Goal: Ask a question

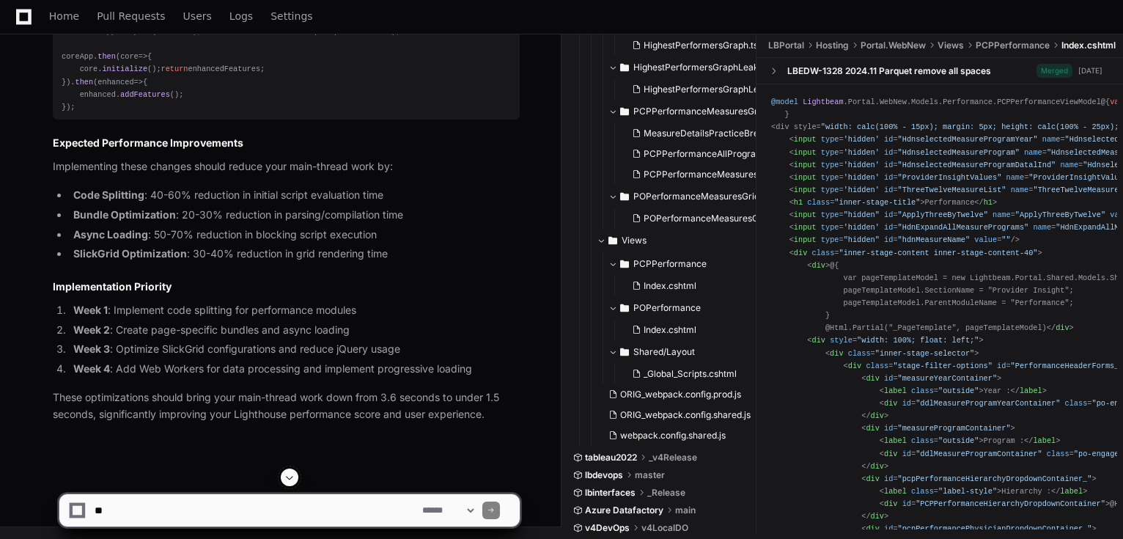
scroll to position [3115, 0]
click at [280, 502] on textarea at bounding box center [256, 510] width 328 height 32
type textarea "**********"
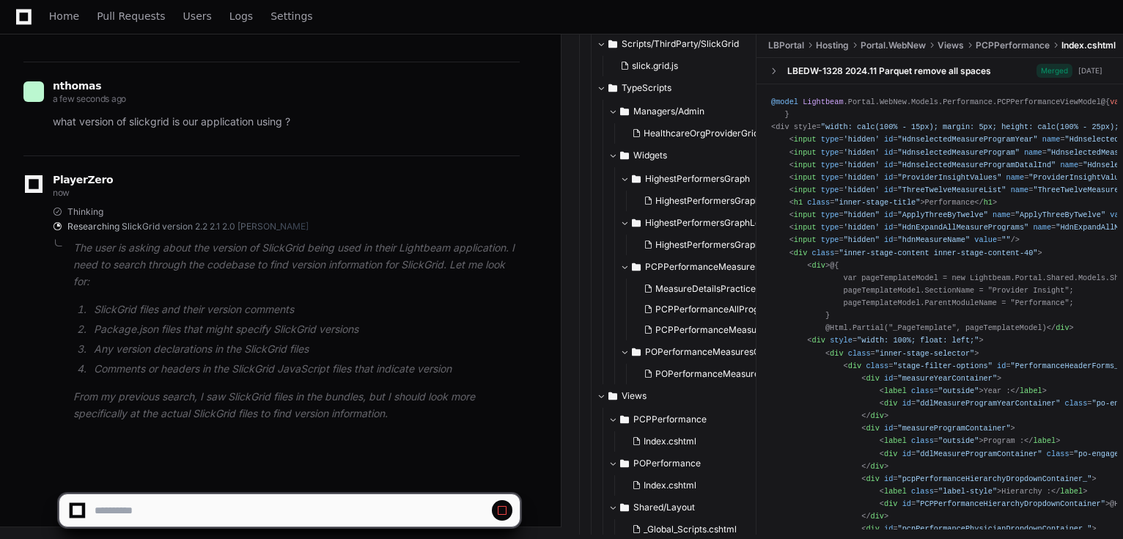
scroll to position [3500, 0]
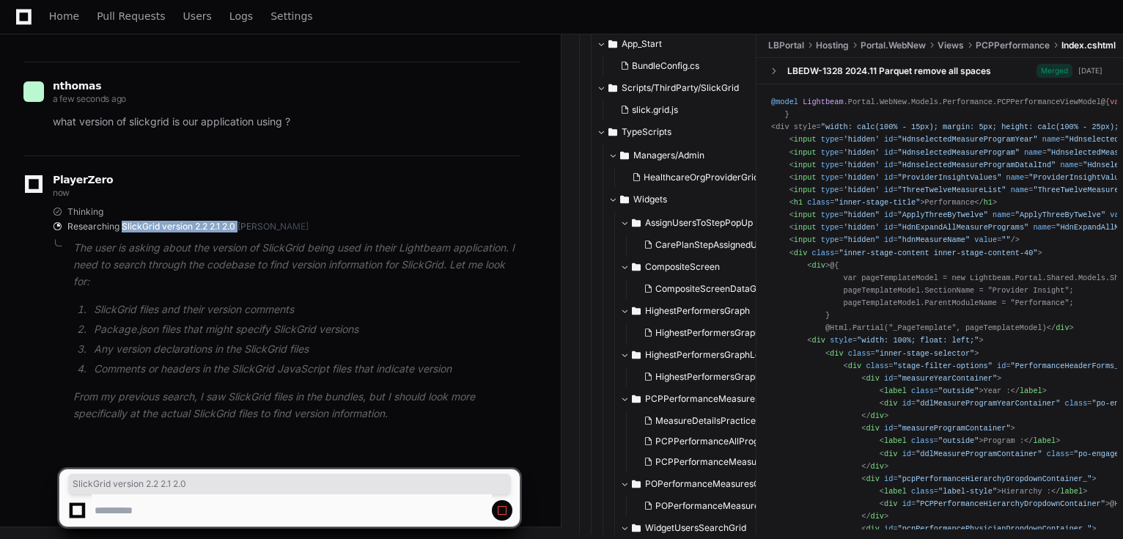
drag, startPoint x: 122, startPoint y: 227, endPoint x: 232, endPoint y: 223, distance: 109.3
click at [238, 223] on span "Researching SlickGrid version 2.2 2.1 2.0 [PERSON_NAME]" at bounding box center [187, 227] width 241 height 12
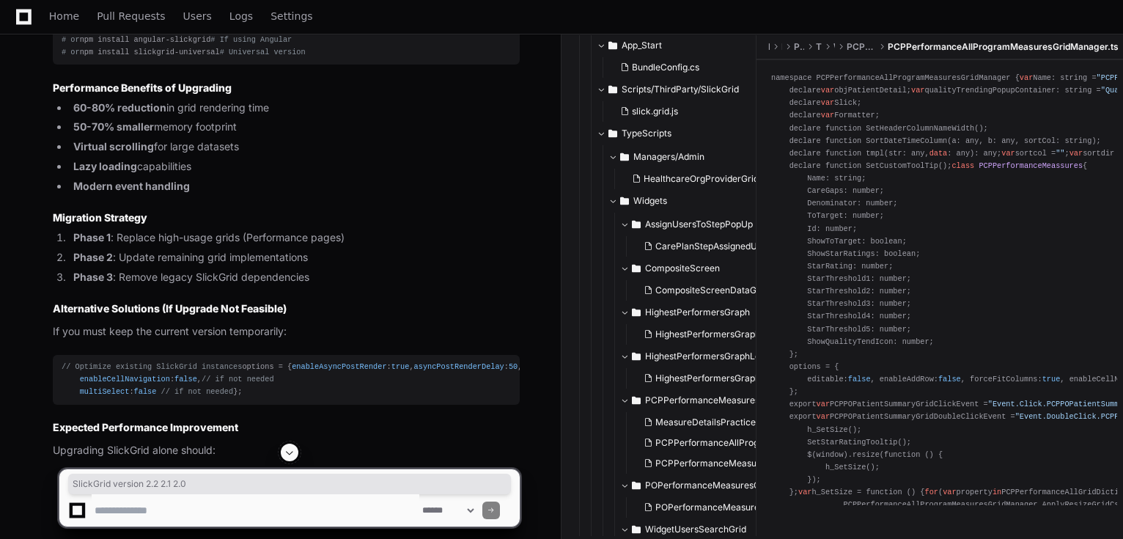
scroll to position [3910, 0]
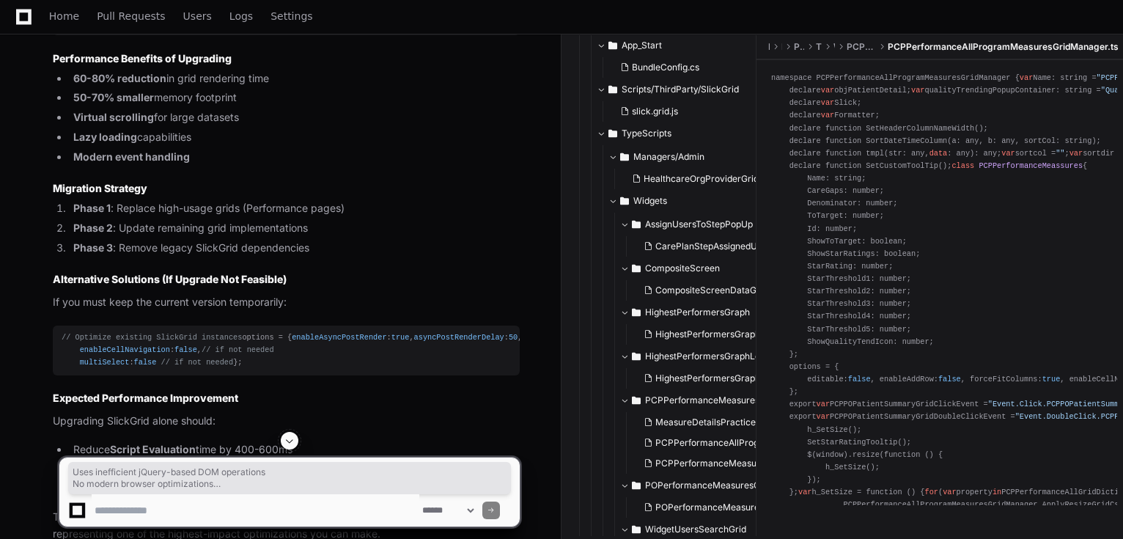
drag, startPoint x: 290, startPoint y: 264, endPoint x: 76, endPoint y: 226, distance: 217.5
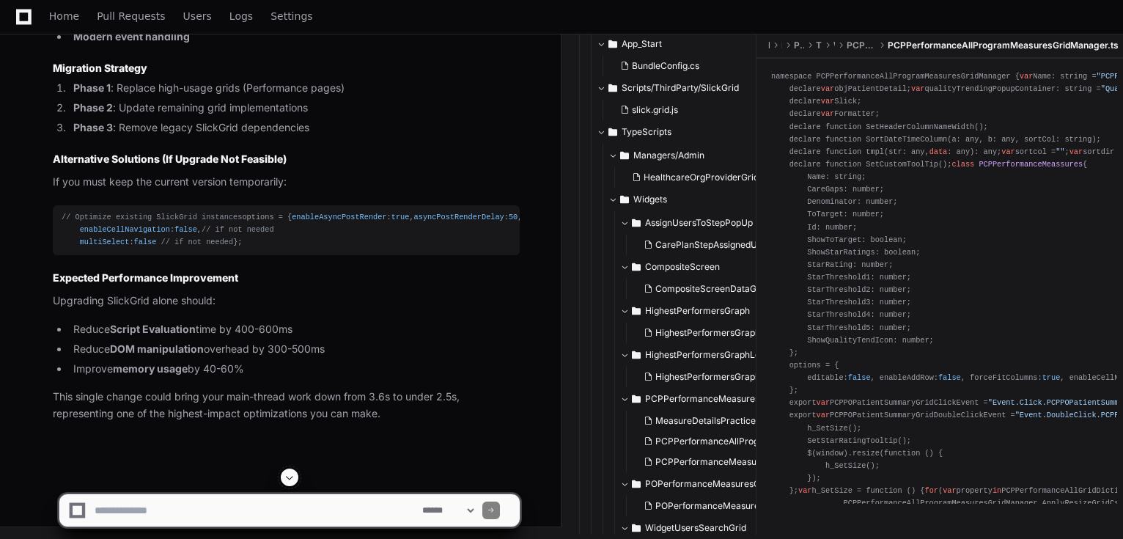
scroll to position [4749, 0]
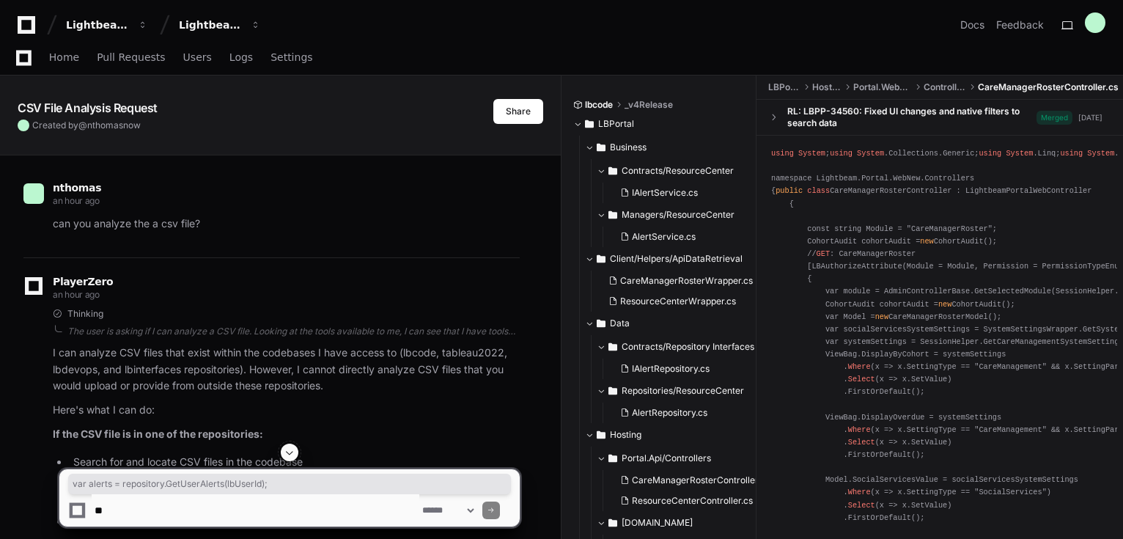
scroll to position [8656, 0]
